Goal: Task Accomplishment & Management: Manage account settings

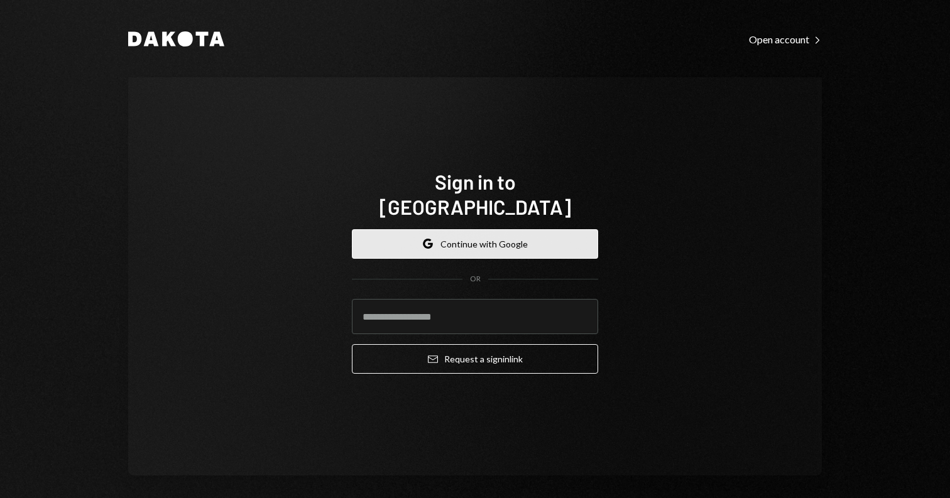
click at [442, 232] on button "Google Continue with Google" at bounding box center [475, 244] width 246 height 30
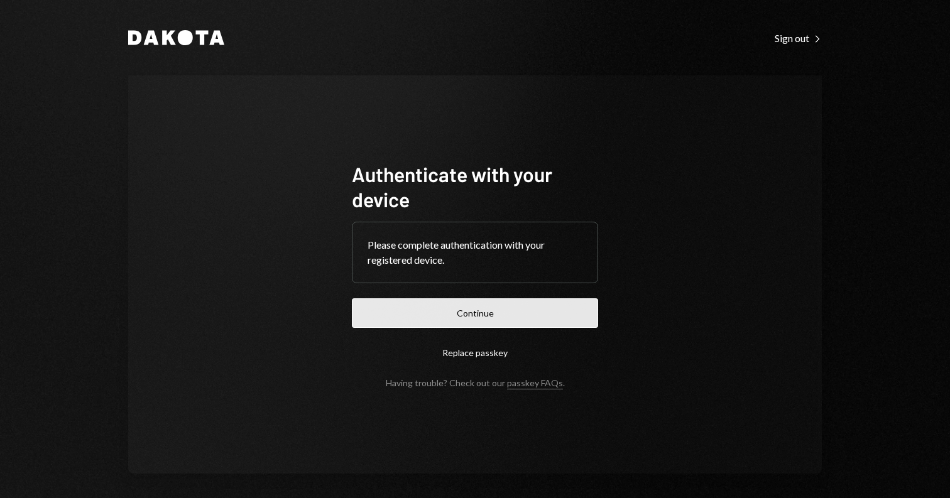
click at [450, 303] on button "Continue" at bounding box center [475, 313] width 246 height 30
